Goal: Task Accomplishment & Management: Use online tool/utility

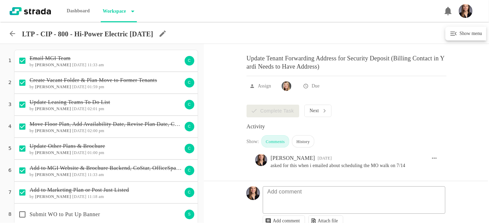
scroll to position [40, 0]
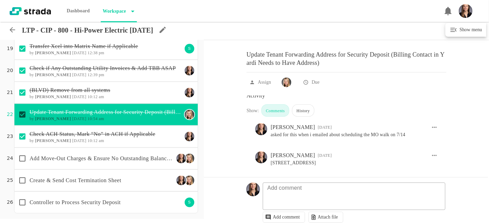
click at [13, 29] on icon at bounding box center [12, 30] width 8 height 8
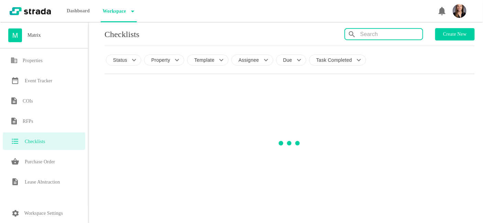
click at [397, 30] on input "text" at bounding box center [391, 34] width 62 height 11
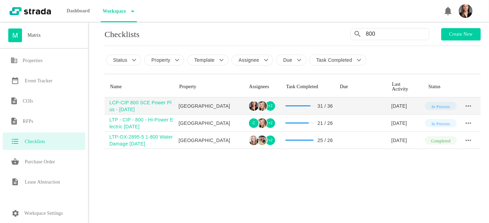
type input "800"
click at [118, 106] on div "LCP-CIP 800 SCE Power Plus - [DATE]" at bounding box center [141, 106] width 64 height 14
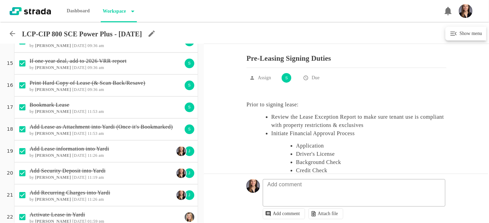
scroll to position [624, 0]
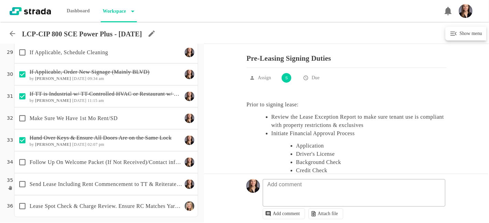
click at [128, 159] on p "Follow Up On Welcome Packet (If Not Received)/Contact info and ACH" at bounding box center [106, 162] width 153 height 8
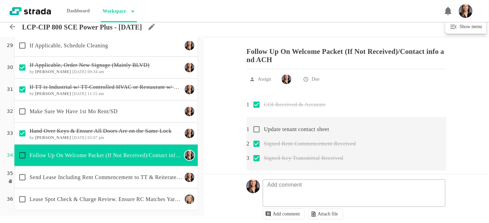
scroll to position [0, 0]
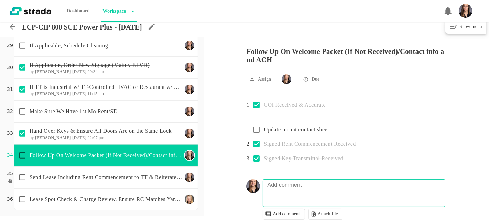
click at [291, 187] on p "Add comment" at bounding box center [284, 185] width 41 height 8
click at [298, 191] on textarea at bounding box center [355, 197] width 182 height 20
type textarea "9/10 fu on tt contact sheet"
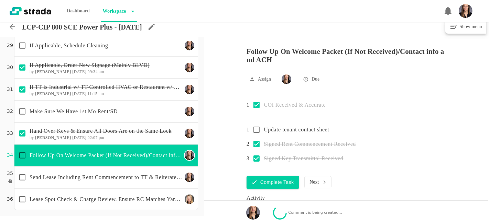
click at [99, 176] on p "Send Lease Including Rent Commencement to TT & Reiterate LC Date" at bounding box center [106, 178] width 153 height 8
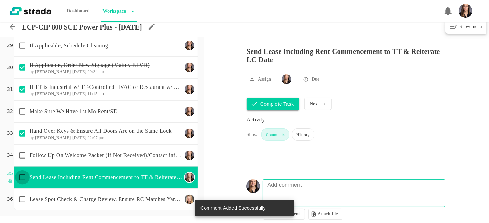
click at [21, 173] on input "checkbox" at bounding box center [22, 177] width 14 height 14
checkbox input "true"
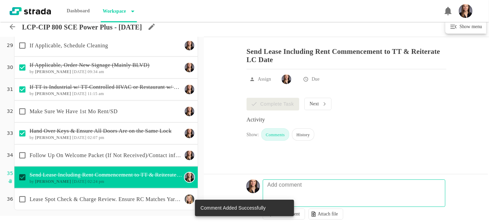
scroll to position [586, 0]
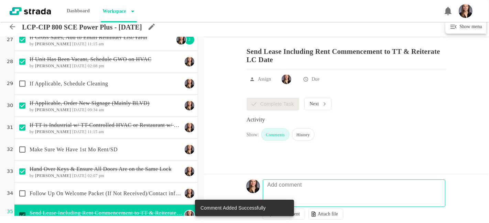
click at [85, 87] on div "If Applicable, Schedule Cleaning" at bounding box center [98, 84] width 167 height 14
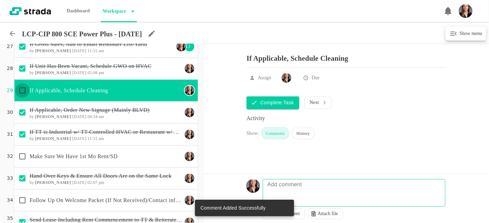
click at [22, 87] on input "checkbox" at bounding box center [22, 91] width 14 height 14
click at [314, 191] on textarea at bounding box center [355, 197] width 182 height 20
checkbox input "true"
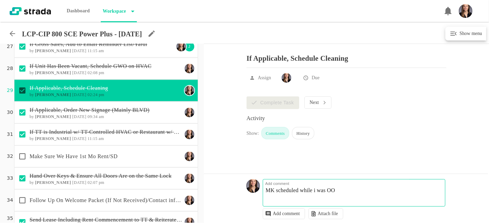
type textarea "MK scheduled while i was OOO"
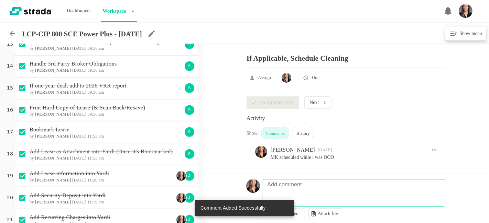
scroll to position [52, 0]
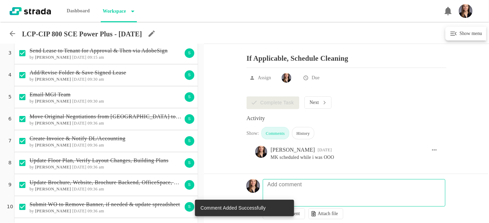
click at [9, 30] on icon at bounding box center [12, 34] width 8 height 8
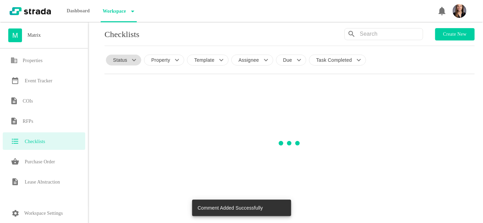
click at [125, 59] on p "Status" at bounding box center [120, 60] width 14 height 7
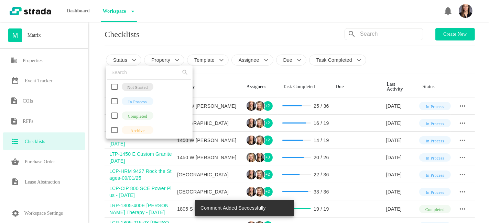
click at [113, 102] on input "checkbox" at bounding box center [114, 101] width 14 height 14
checkbox input "true"
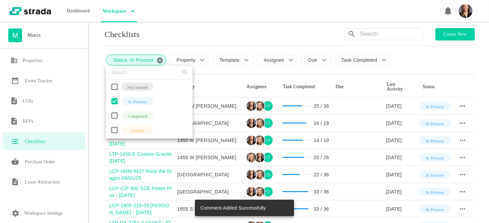
click at [196, 45] on div at bounding box center [244, 111] width 489 height 223
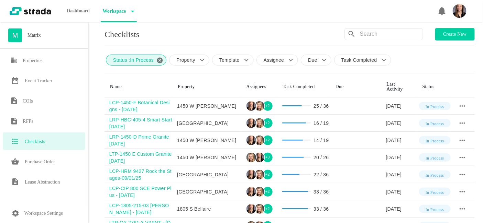
click at [284, 60] on div "Assignee" at bounding box center [277, 60] width 42 height 11
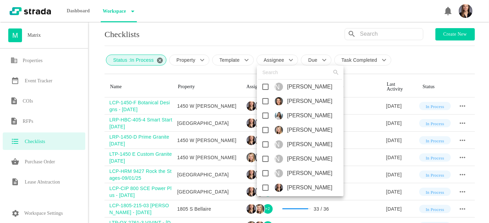
click at [263, 187] on input "checkbox" at bounding box center [265, 188] width 14 height 14
checkbox input "true"
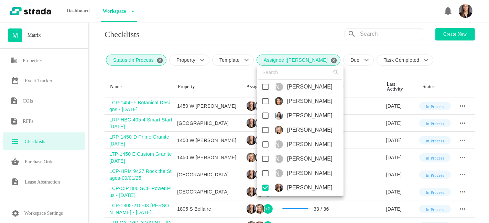
click at [97, 104] on div at bounding box center [244, 111] width 489 height 223
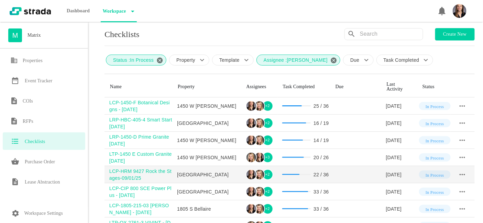
click at [121, 175] on div "LCP-HRM 9427 Rock the Stages-09/01/25" at bounding box center [140, 175] width 63 height 14
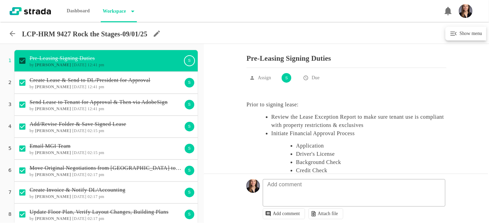
click at [11, 31] on icon at bounding box center [12, 34] width 8 height 8
